Goal: Task Accomplishment & Management: Manage account settings

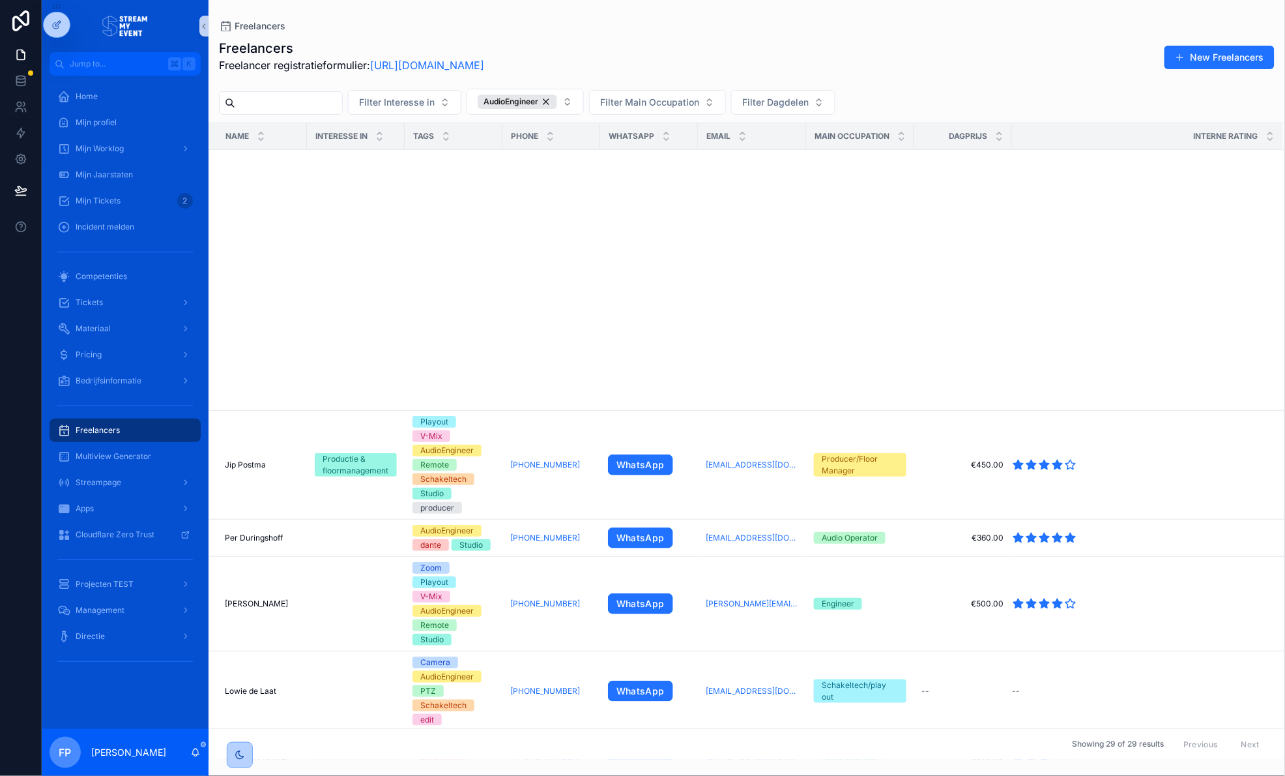
scroll to position [851, 0]
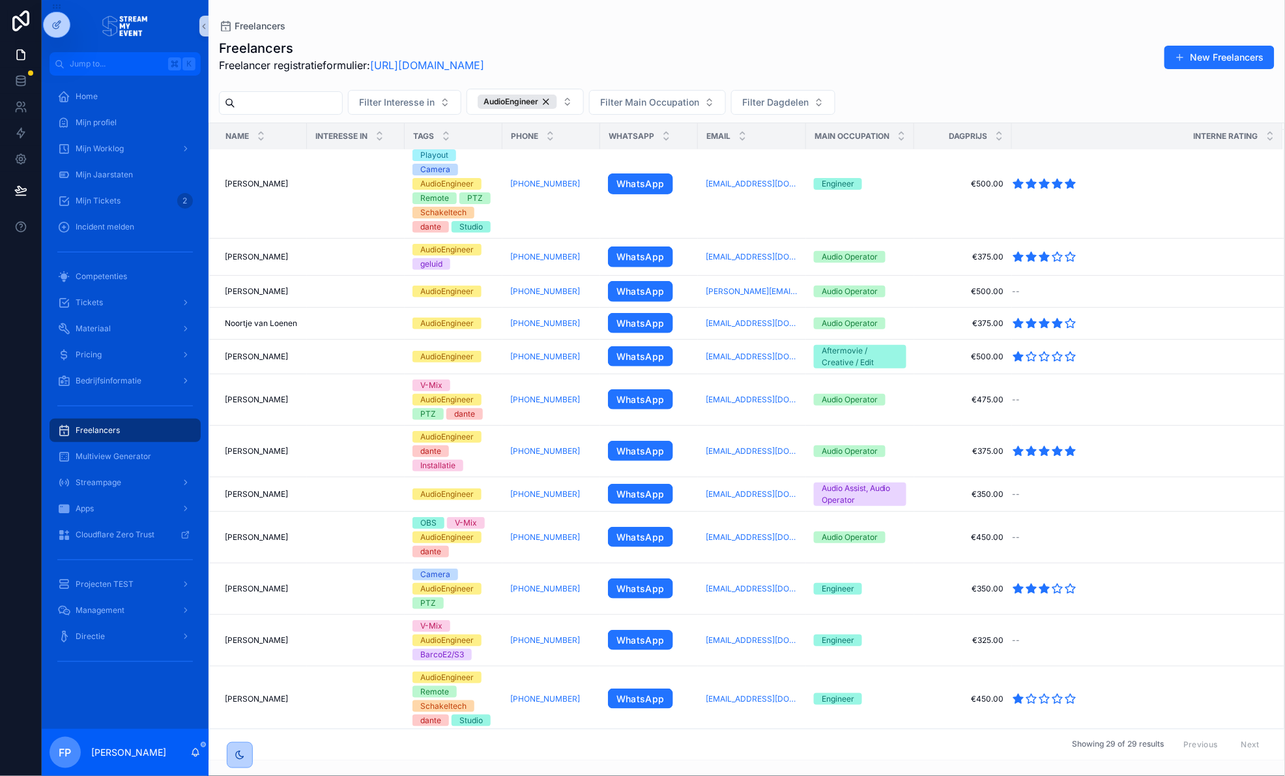
click at [563, 29] on div "Freelancers" at bounding box center [747, 26] width 1056 height 10
click at [119, 149] on span "Mijn Worklog" at bounding box center [100, 148] width 48 height 10
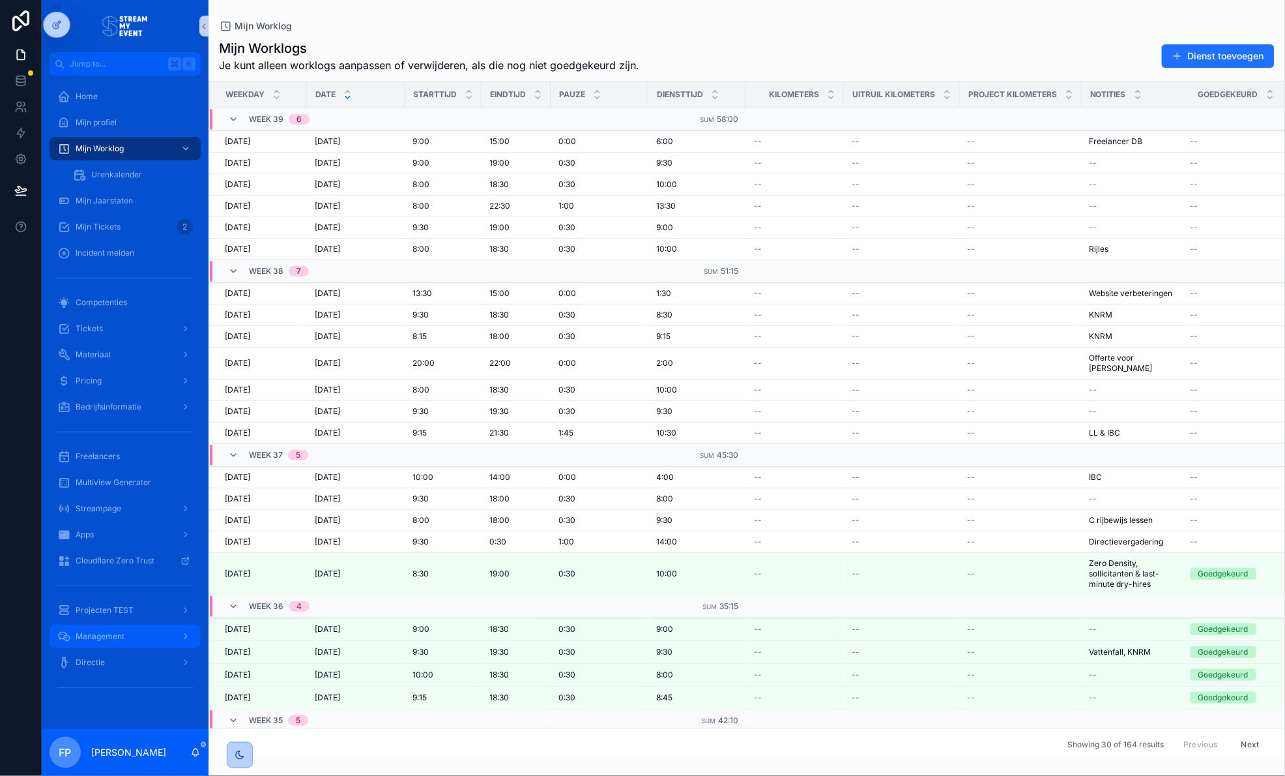
click at [91, 638] on span "Management" at bounding box center [100, 636] width 49 height 10
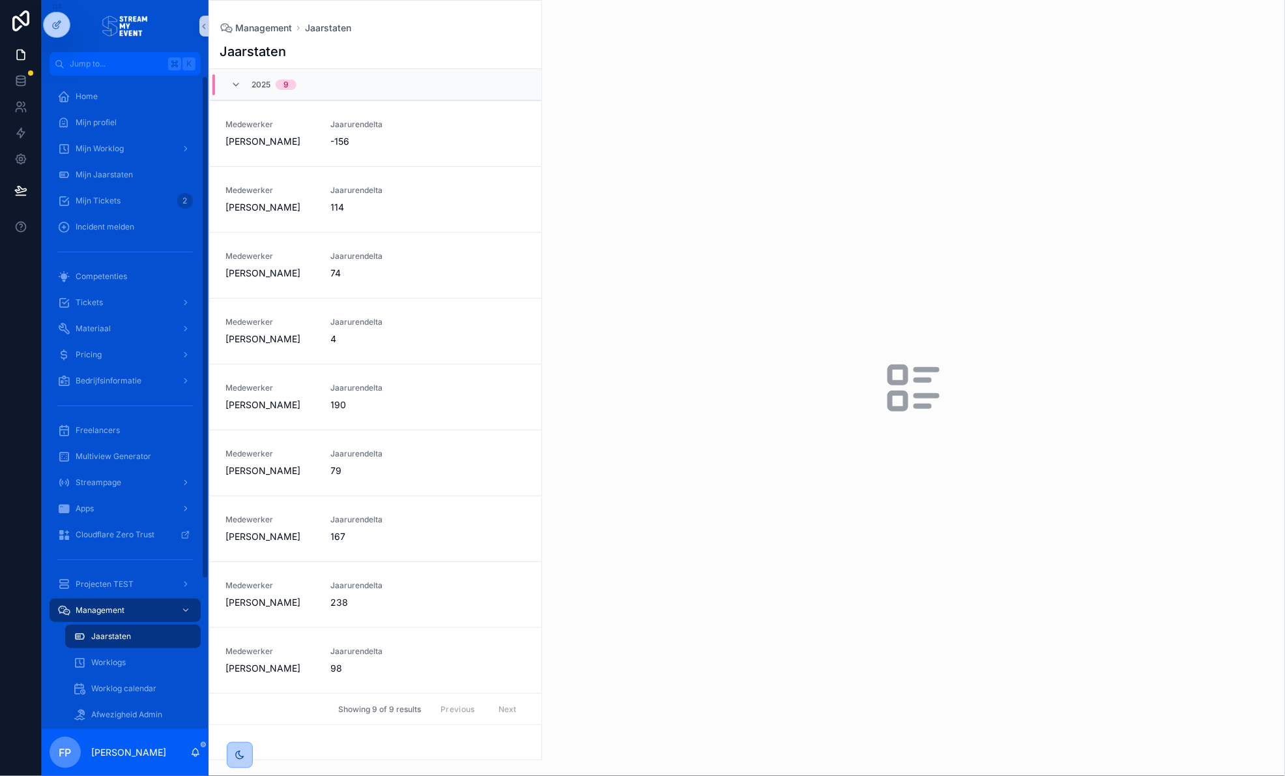
click at [95, 675] on div "Worklog calendar" at bounding box center [132, 688] width 151 height 26
click at [96, 669] on div "Worklogs" at bounding box center [133, 662] width 120 height 21
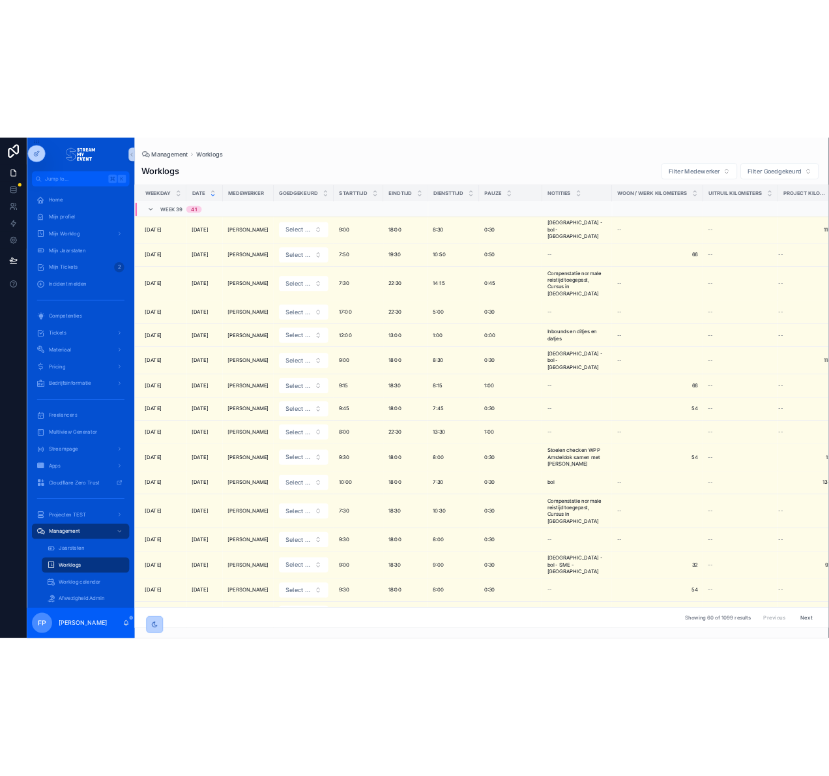
scroll to position [1174, 0]
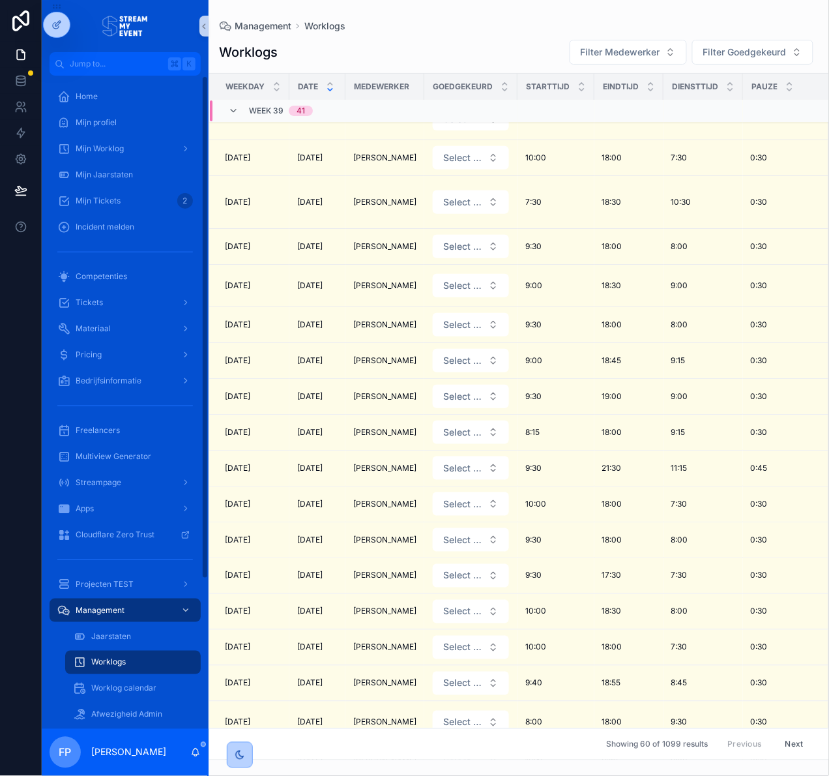
click at [385, 25] on div "Management Worklogs" at bounding box center [519, 26] width 600 height 10
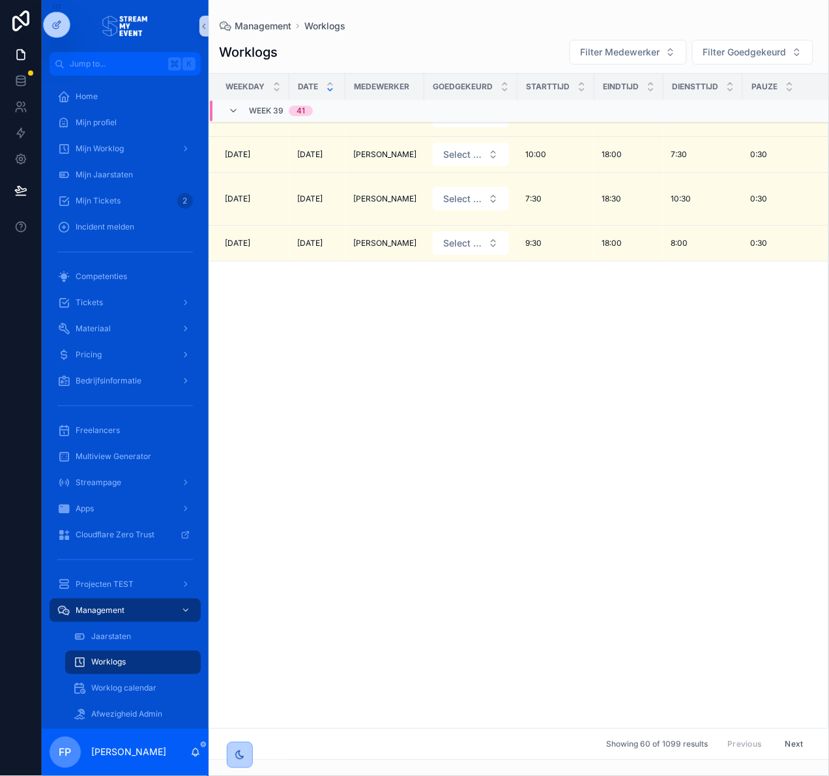
scroll to position [0, 0]
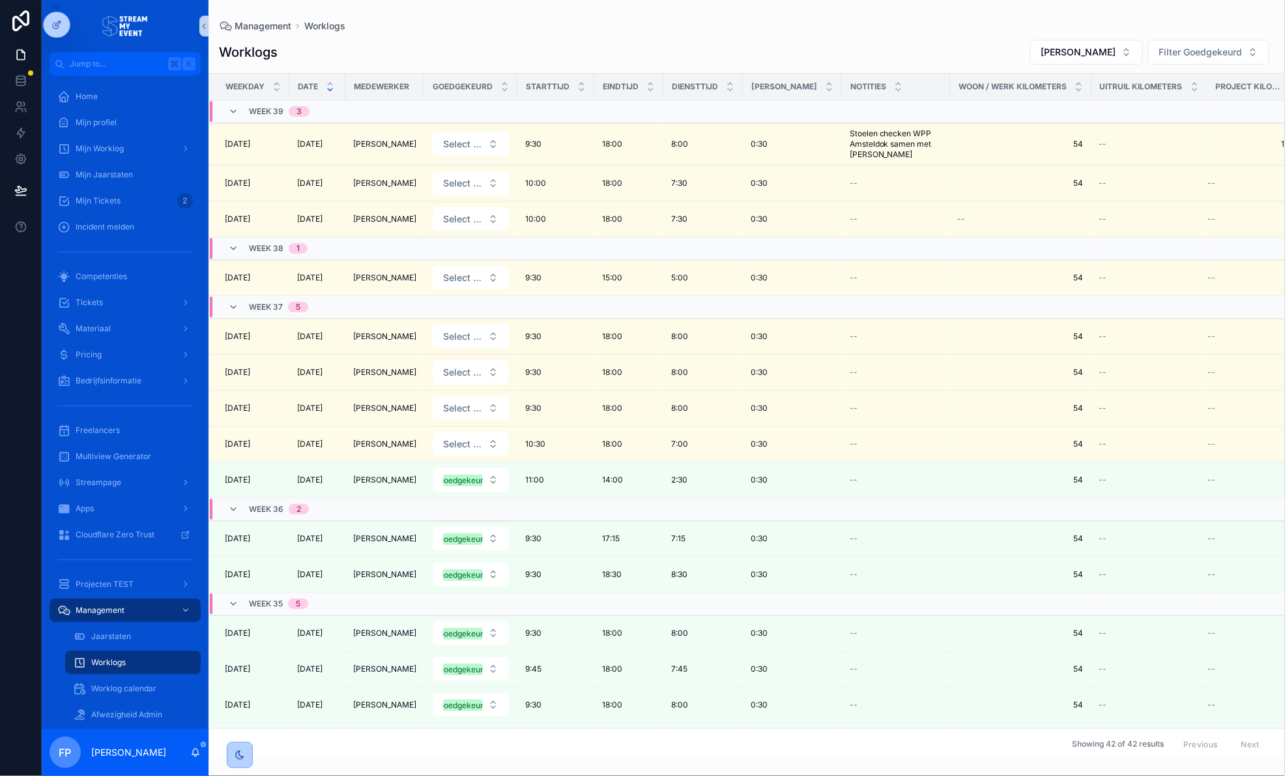
scroll to position [194, 0]
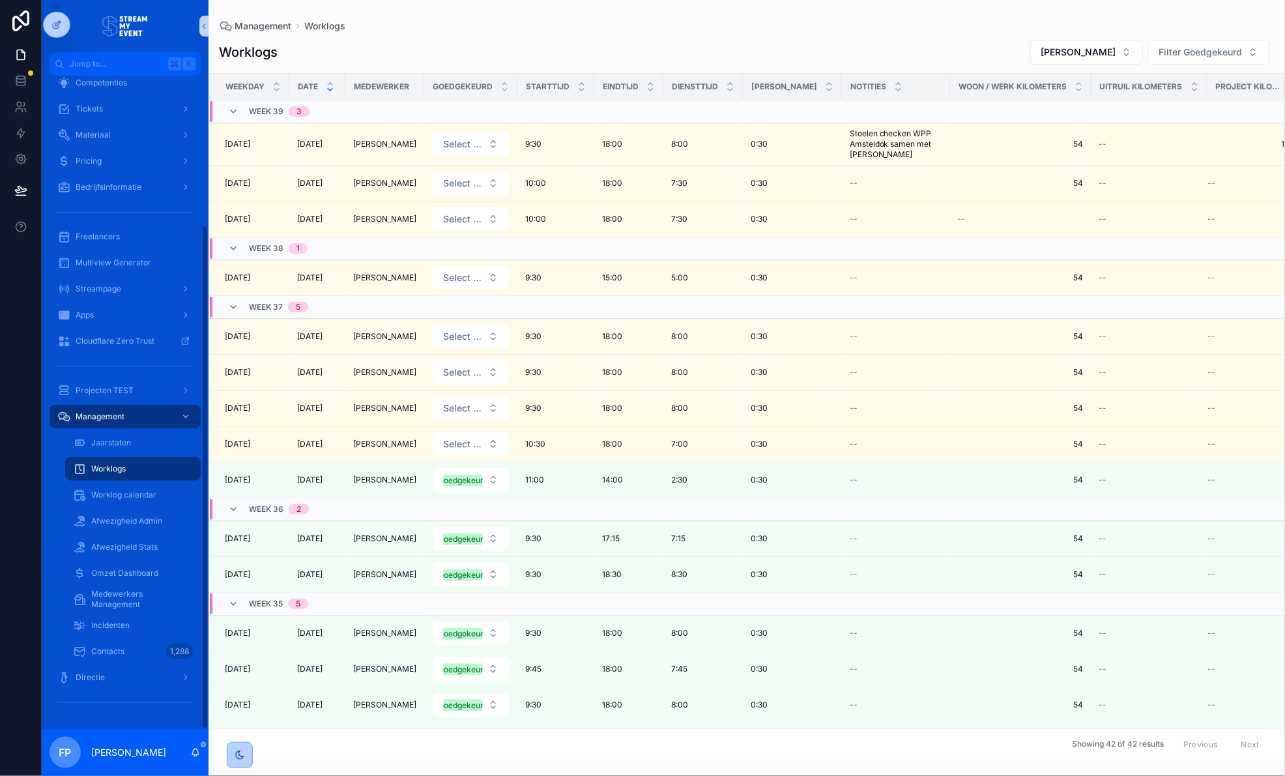
click at [771, 3] on div "Management Worklogs Worklogs Joshua Koopman Filter Goedgekeurd Weekday Date Med…" at bounding box center [747, 380] width 1077 height 760
click at [669, 42] on div "Worklogs Joshua Koopman Filter Goedgekeurd" at bounding box center [747, 52] width 1056 height 26
